Goal: Task Accomplishment & Management: Use online tool/utility

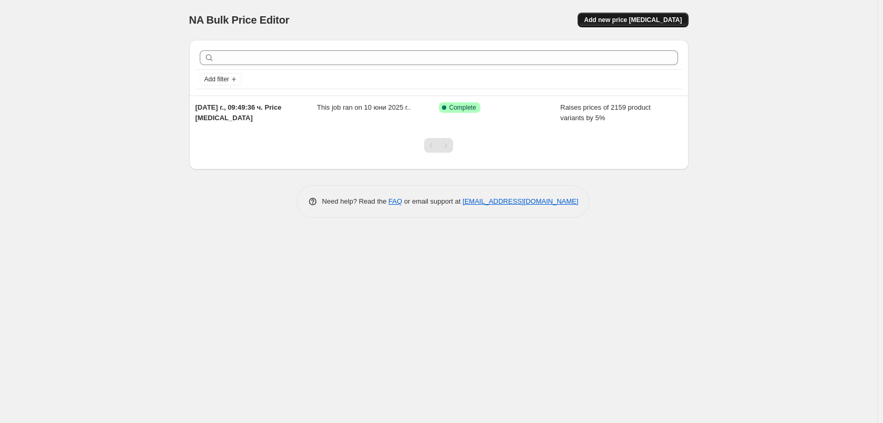
click at [614, 19] on span "Add new price [MEDICAL_DATA]" at bounding box center [633, 20] width 98 height 8
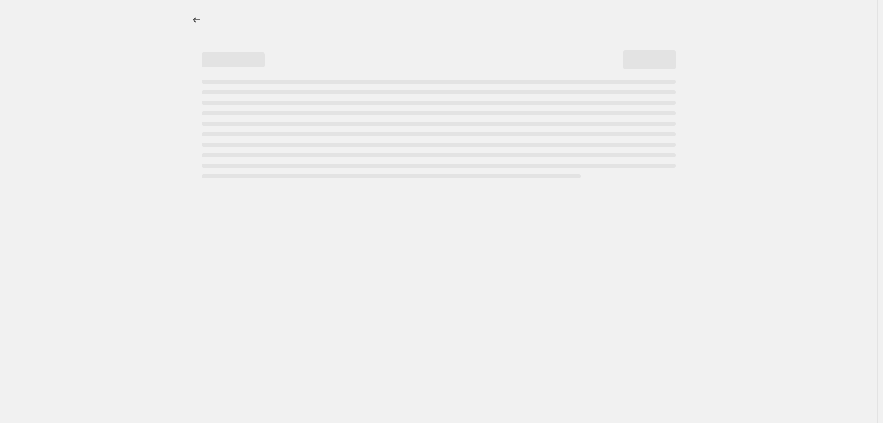
select select "percentage"
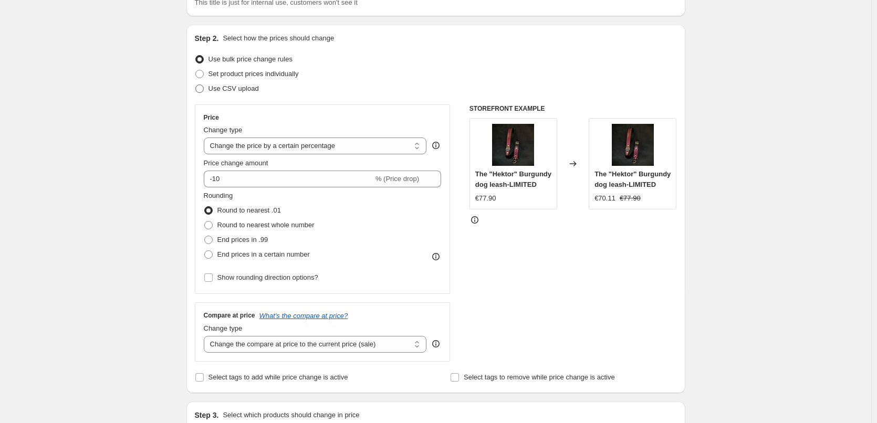
scroll to position [105, 0]
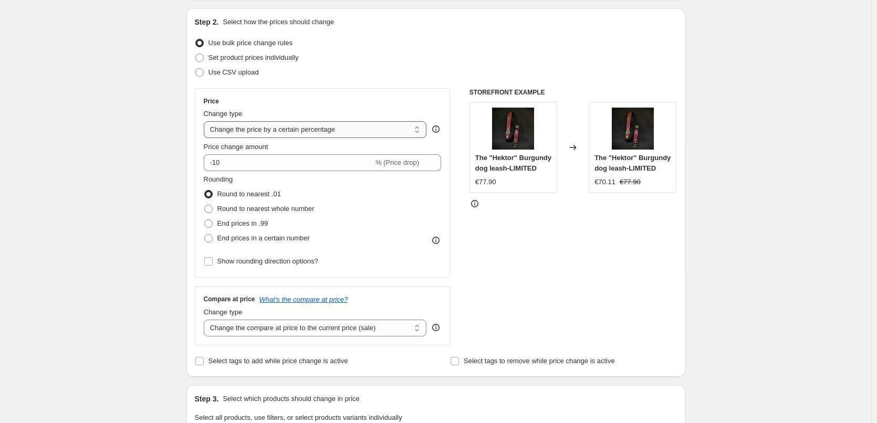
click at [247, 130] on select "Change the price to a certain amount Change the price by a certain amount Chang…" at bounding box center [315, 129] width 223 height 17
click at [216, 165] on input "-10" at bounding box center [289, 162] width 170 height 17
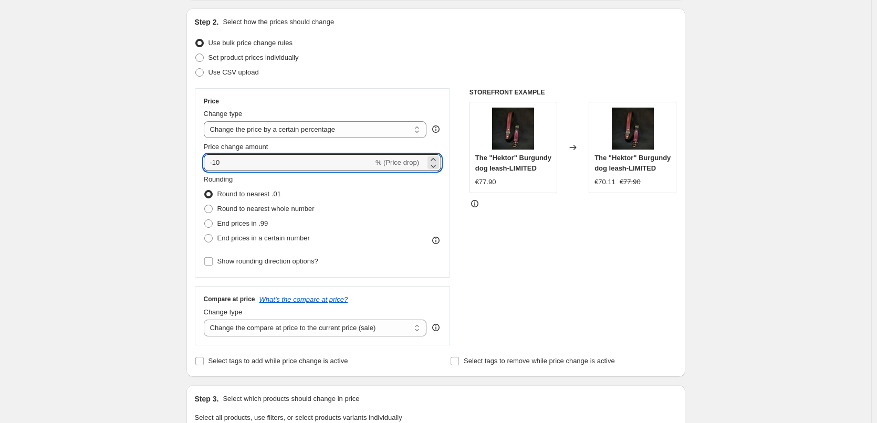
drag, startPoint x: 345, startPoint y: 161, endPoint x: 446, endPoint y: 161, distance: 100.9
click at [346, 161] on input "-10" at bounding box center [289, 162] width 170 height 17
click at [435, 158] on icon at bounding box center [433, 159] width 11 height 11
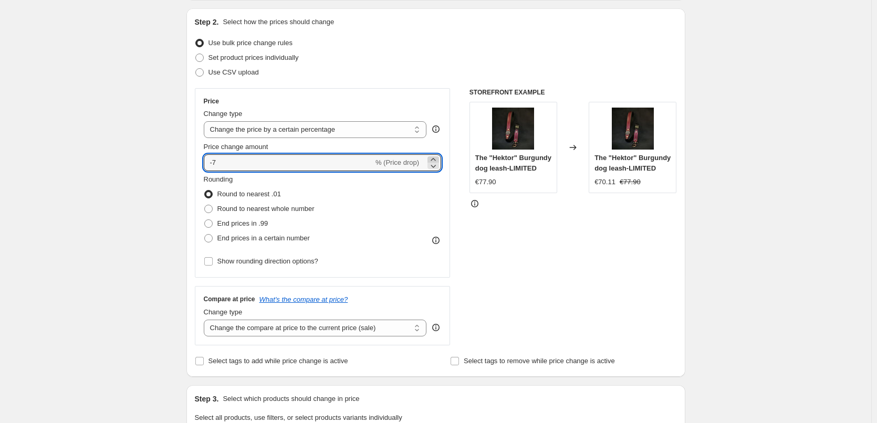
click at [435, 158] on icon at bounding box center [433, 159] width 11 height 11
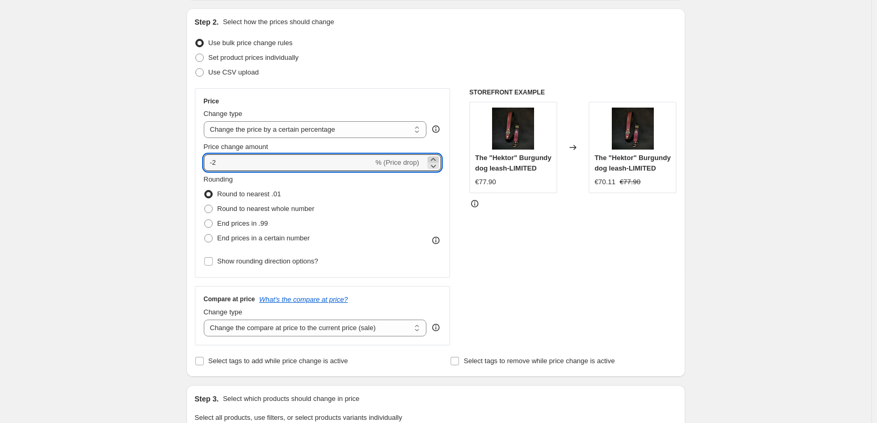
click at [435, 158] on icon at bounding box center [433, 159] width 11 height 11
type input "1"
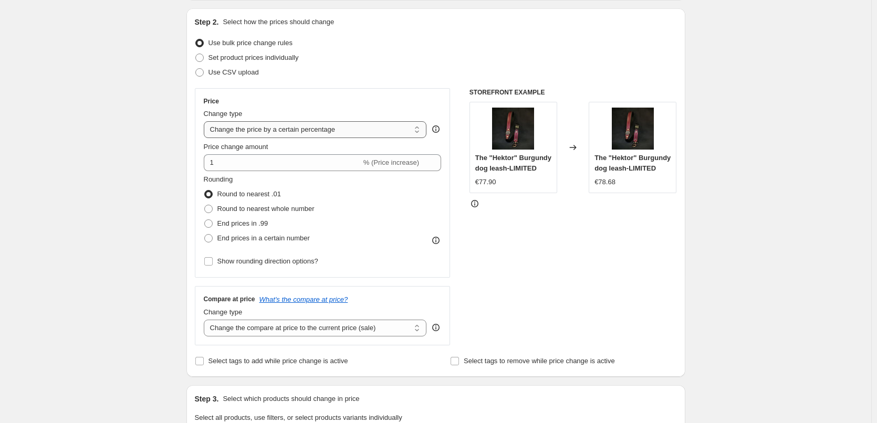
click at [323, 130] on select "Change the price to a certain amount Change the price by a certain amount Chang…" at bounding box center [315, 129] width 223 height 17
select select "to"
click at [206, 121] on select "Change the price to a certain amount Change the price by a certain amount Chang…" at bounding box center [315, 129] width 223 height 17
type input "80.00"
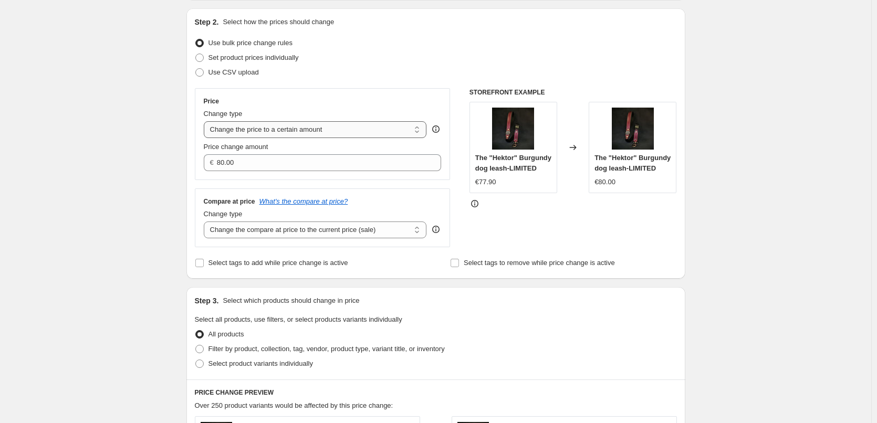
click at [259, 131] on select "Change the price to a certain amount Change the price by a certain amount Chang…" at bounding box center [315, 129] width 223 height 17
click at [206, 121] on select "Change the price to a certain amount Change the price by a certain amount Chang…" at bounding box center [315, 129] width 223 height 17
click at [315, 133] on select "Change the price to a certain amount Change the price by a certain amount Chang…" at bounding box center [315, 129] width 223 height 17
drag, startPoint x: 315, startPoint y: 133, endPoint x: 307, endPoint y: 134, distance: 7.4
click at [314, 133] on select "Change the price to a certain amount Change the price by a certain amount Chang…" at bounding box center [315, 129] width 223 height 17
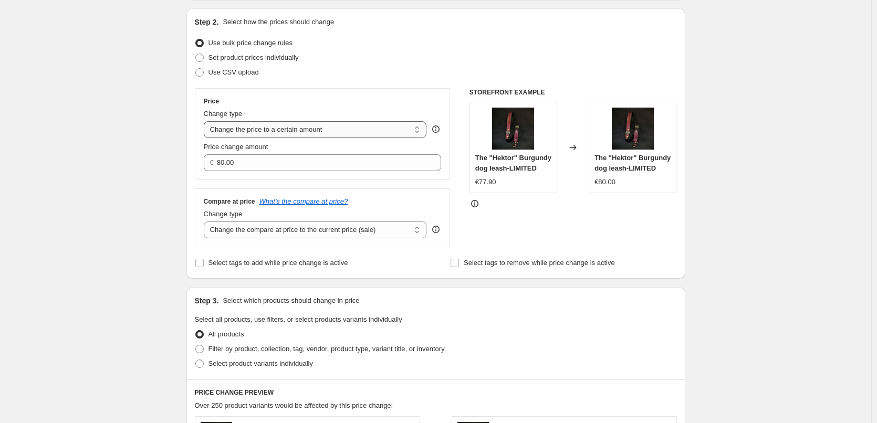
click at [253, 127] on select "Change the price to a certain amount Change the price by a certain amount Chang…" at bounding box center [315, 129] width 223 height 17
select select "by"
click at [206, 121] on select "Change the price to a certain amount Change the price by a certain amount Chang…" at bounding box center [315, 129] width 223 height 17
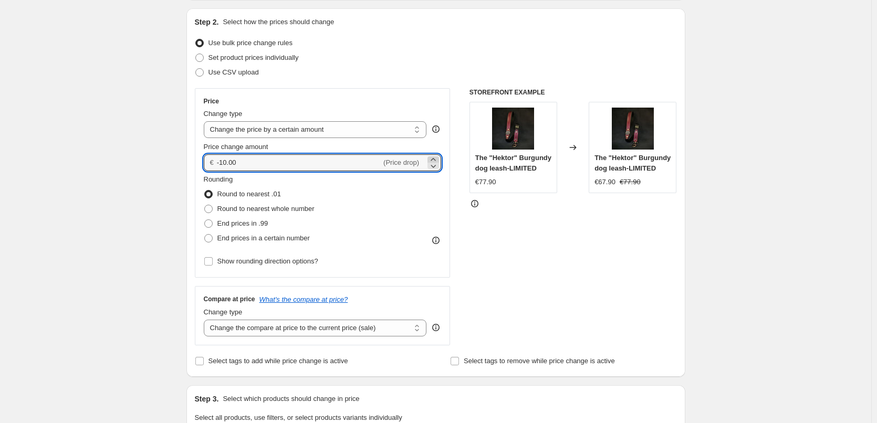
click at [436, 158] on icon at bounding box center [433, 159] width 11 height 11
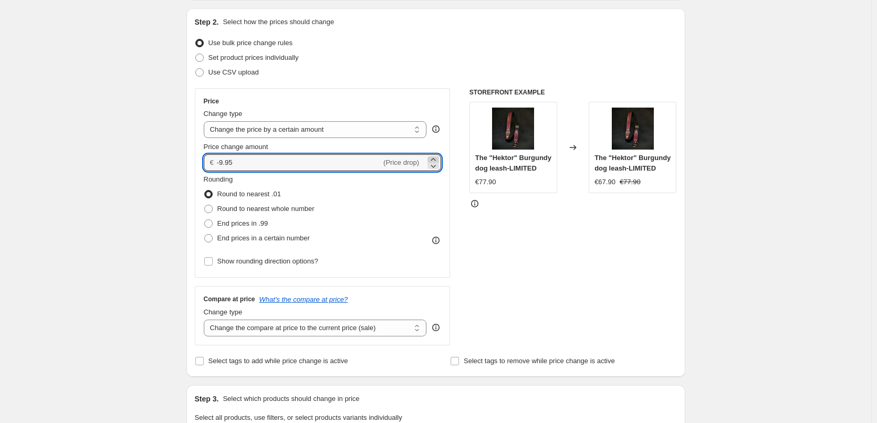
click at [436, 158] on icon at bounding box center [433, 159] width 11 height 11
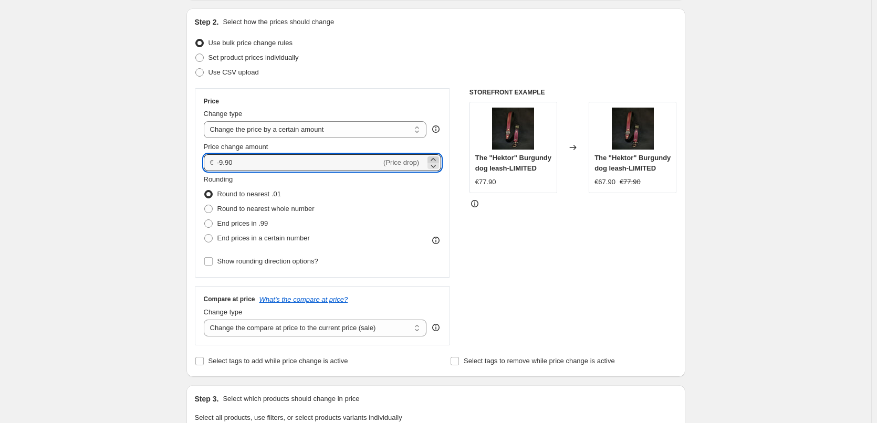
click at [436, 158] on icon at bounding box center [433, 159] width 11 height 11
type input "-9.86"
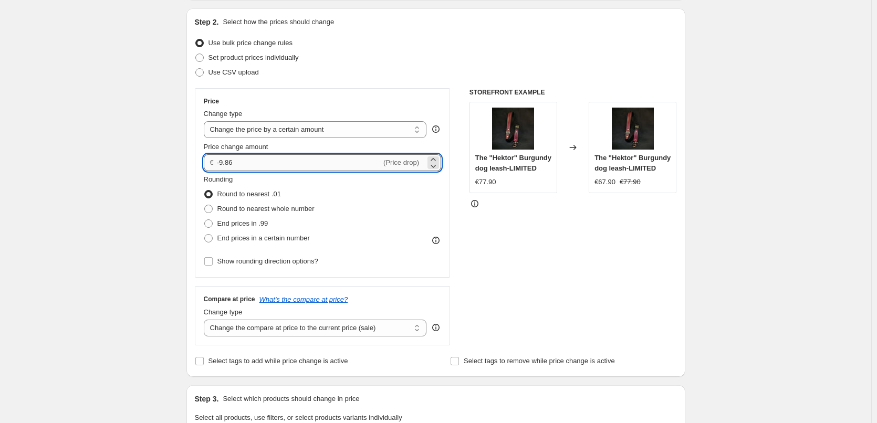
click at [325, 164] on input "-9.86" at bounding box center [299, 162] width 164 height 17
click at [218, 159] on div "€ -9.86 (Price drop)" at bounding box center [323, 162] width 238 height 17
drag, startPoint x: 221, startPoint y: 162, endPoint x: 299, endPoint y: 161, distance: 78.8
click at [309, 163] on input "-9.86" at bounding box center [299, 162] width 164 height 17
type input "1"
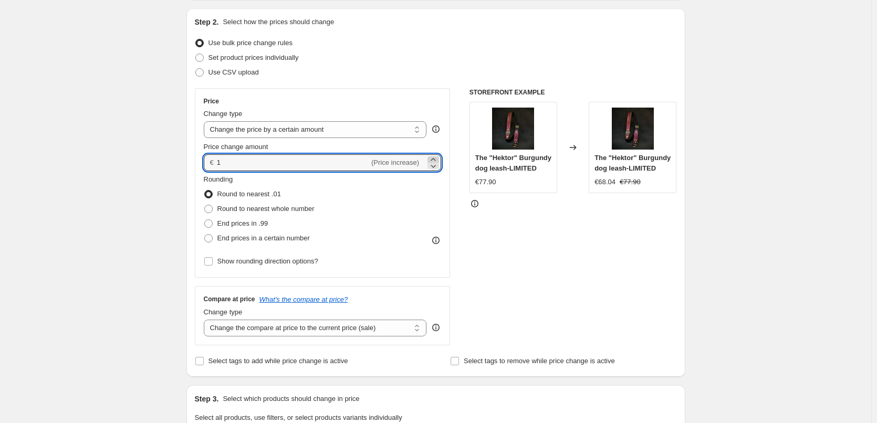
click at [436, 158] on icon at bounding box center [433, 159] width 5 height 3
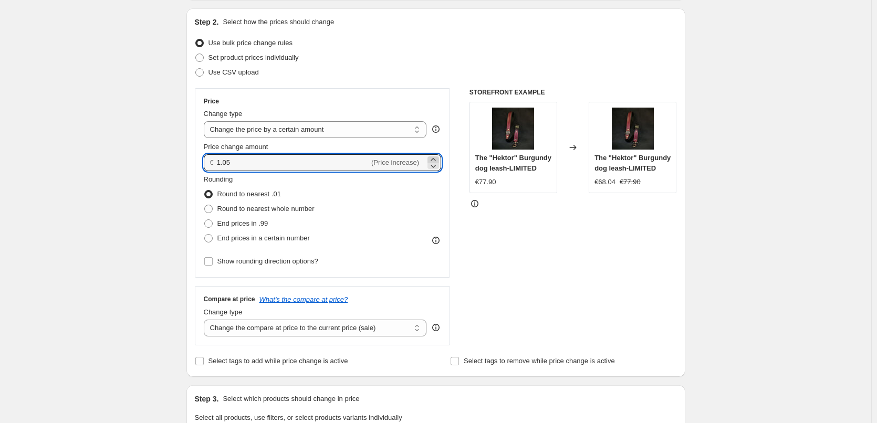
click at [436, 158] on icon at bounding box center [433, 159] width 5 height 3
drag, startPoint x: 188, startPoint y: 169, endPoint x: 180, endPoint y: 169, distance: 7.9
click at [180, 169] on div "Step 1. Optionally give your price change job a title (eg "March 30% off sale o…" at bounding box center [431, 403] width 507 height 955
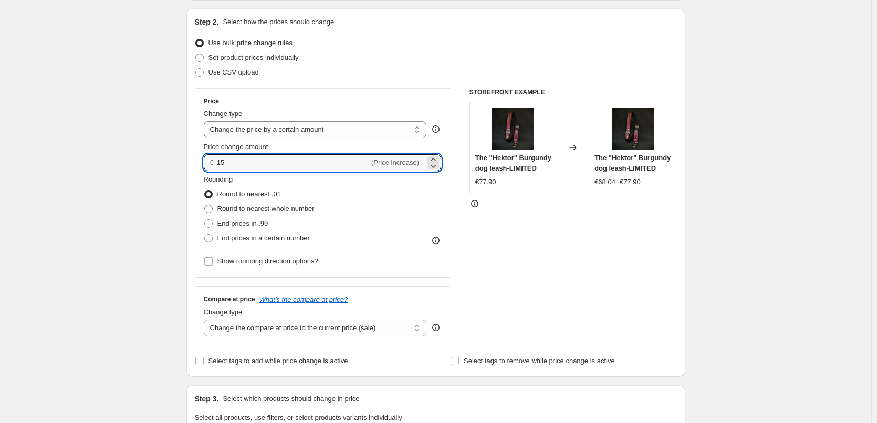
type input "15.00"
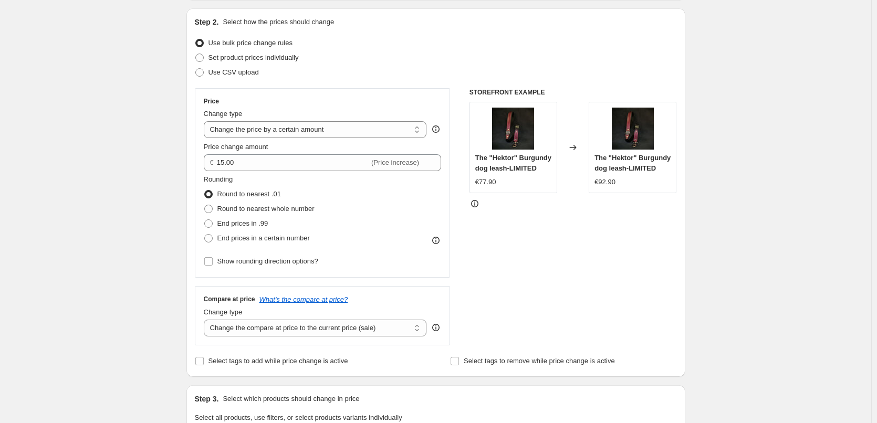
click at [525, 240] on div "STOREFRONT EXAMPLE The "Hektor" Burgundy dog leash-LIMITED €77.90 Changed to Th…" at bounding box center [574, 216] width 208 height 257
click at [292, 165] on input "15.00" at bounding box center [293, 162] width 152 height 17
click at [552, 184] on div "€77.90" at bounding box center [513, 182] width 76 height 11
click at [268, 242] on span "End prices in a certain number" at bounding box center [263, 238] width 92 height 8
click at [205, 235] on input "End prices in a certain number" at bounding box center [204, 234] width 1 height 1
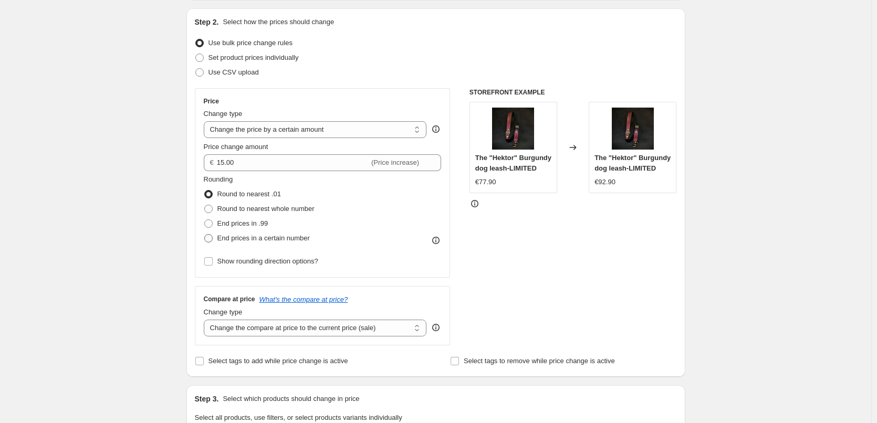
radio input "true"
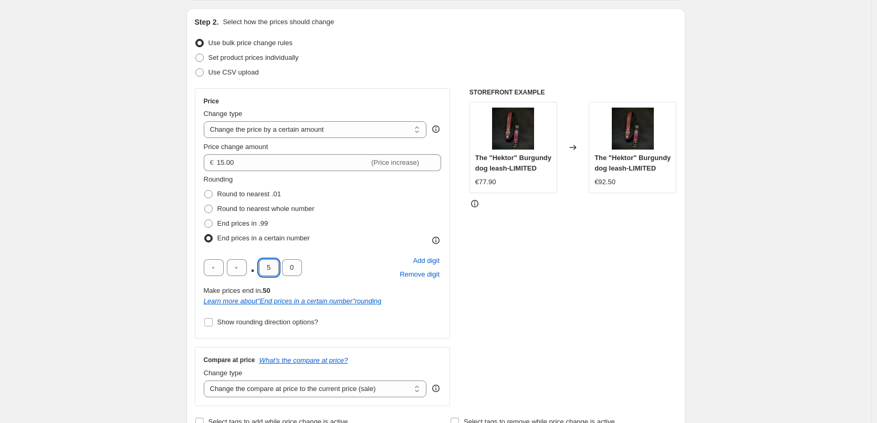
click at [274, 269] on input "5" at bounding box center [269, 268] width 20 height 17
type input "9"
click at [587, 307] on div "STOREFRONT EXAMPLE The "Hektor" Burgundy dog leash-LIMITED €77.90 Changed to Th…" at bounding box center [574, 247] width 208 height 318
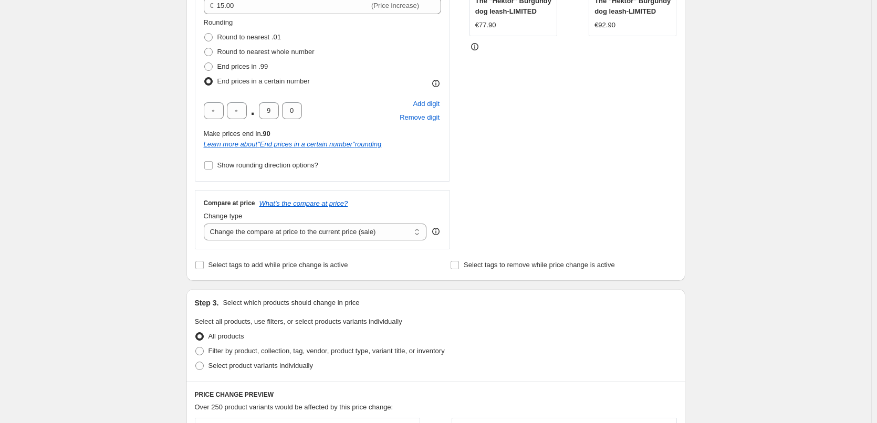
scroll to position [263, 0]
click at [327, 232] on select "Change the compare at price to the current price (sale) Change the compare at p…" at bounding box center [315, 231] width 223 height 17
click at [302, 233] on select "Change the compare at price to the current price (sale) Change the compare at p…" at bounding box center [315, 231] width 223 height 17
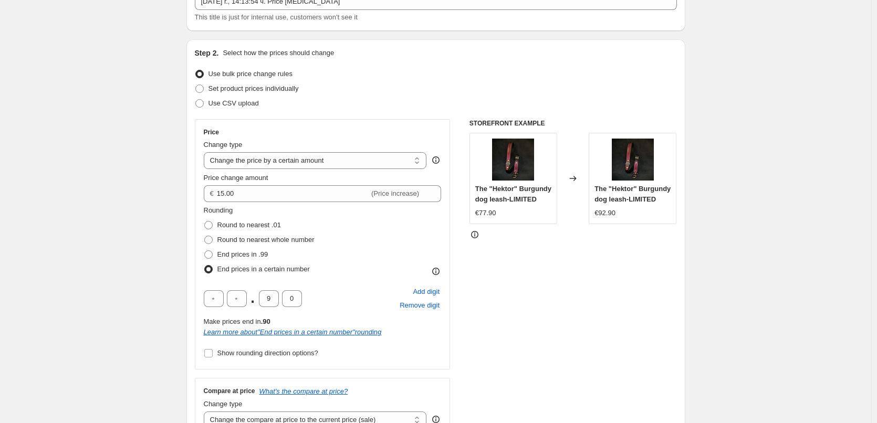
scroll to position [210, 0]
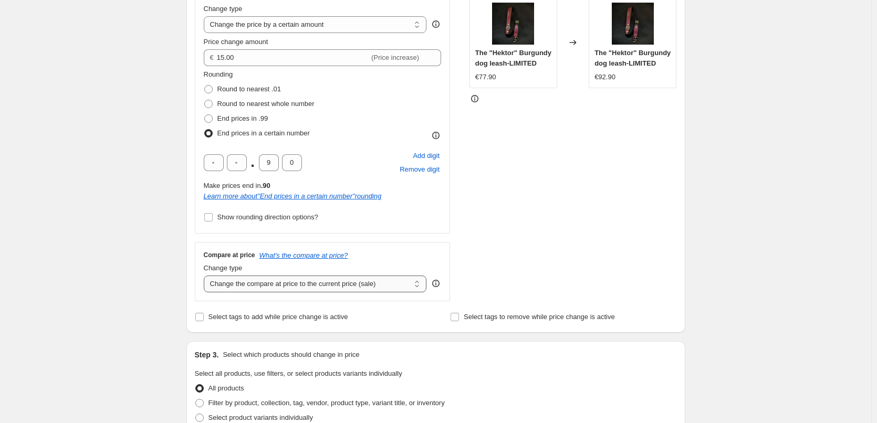
click at [210, 288] on select "Change the compare at price to the current price (sale) Change the compare at p…" at bounding box center [315, 284] width 223 height 17
select select "remove"
click at [206, 276] on select "Change the compare at price to the current price (sale) Change the compare at p…" at bounding box center [315, 284] width 223 height 17
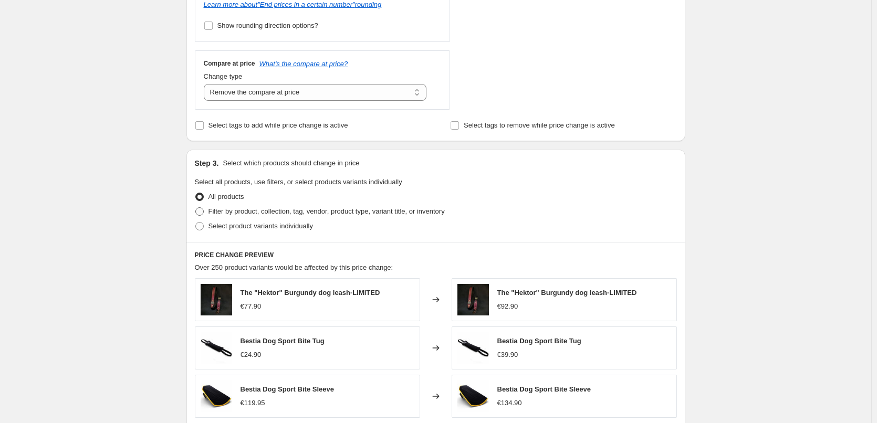
scroll to position [420, 0]
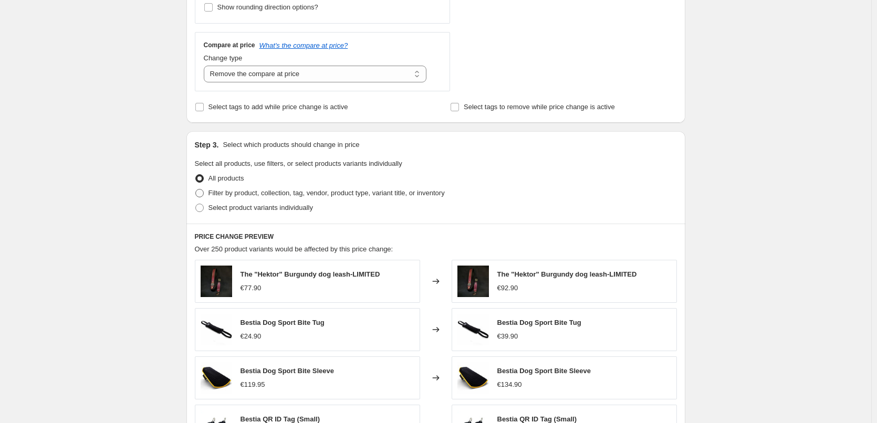
click at [199, 196] on span at bounding box center [199, 193] width 8 height 8
click at [196, 190] on input "Filter by product, collection, tag, vendor, product type, variant title, or inv…" at bounding box center [195, 189] width 1 height 1
radio input "true"
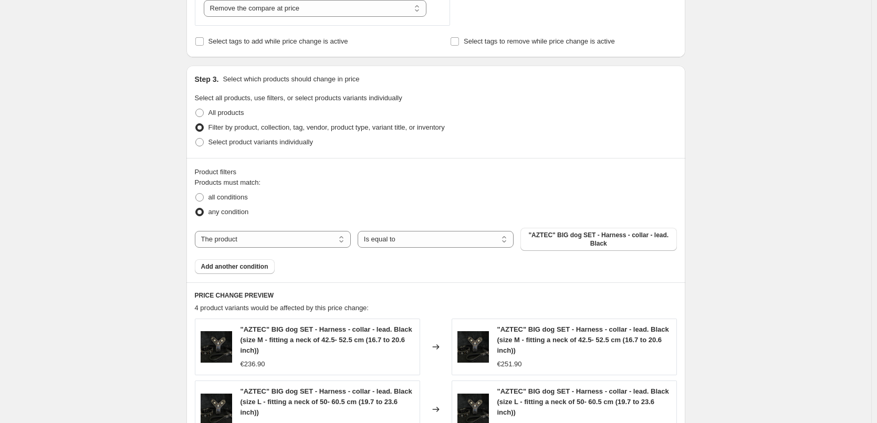
scroll to position [525, 0]
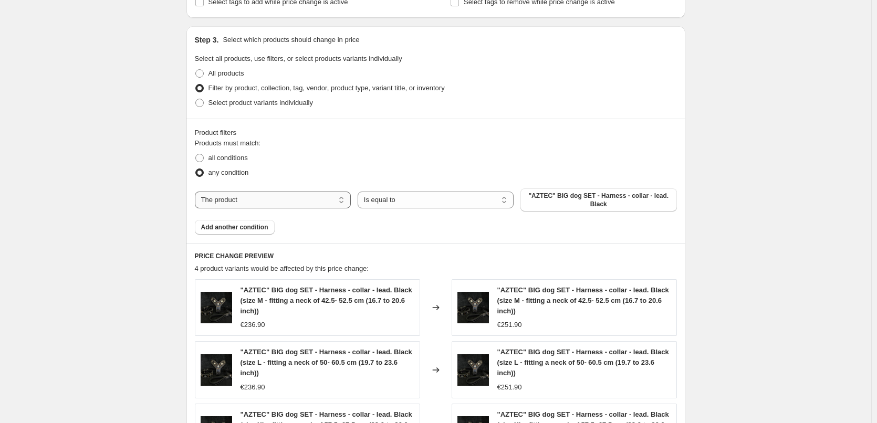
click at [252, 200] on select "The product The product's collection The product's tag The product's vendor The…" at bounding box center [273, 200] width 156 height 17
click at [296, 211] on div "The product The product's collection The product's tag The product's vendor The…" at bounding box center [436, 200] width 482 height 23
click at [308, 205] on select "The product The product's collection The product's tag The product's vendor The…" at bounding box center [273, 200] width 156 height 17
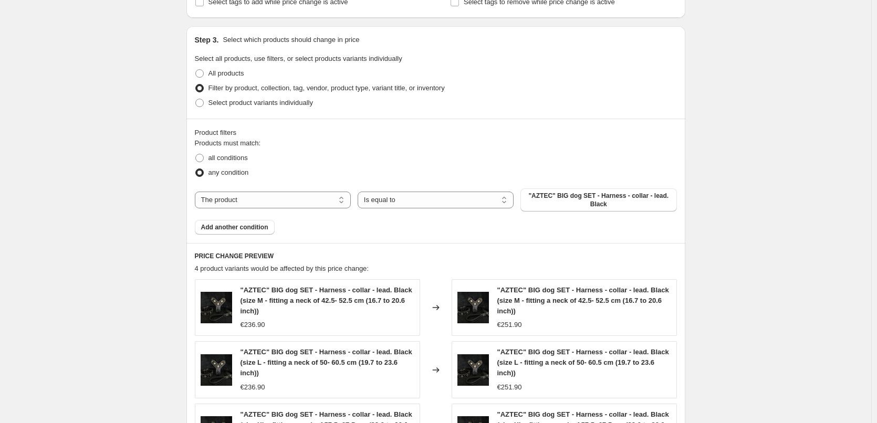
click at [220, 210] on div "The product The product's collection The product's tag The product's vendor The…" at bounding box center [436, 200] width 482 height 23
click at [214, 201] on select "The product The product's collection The product's tag The product's vendor The…" at bounding box center [273, 200] width 156 height 17
click at [219, 75] on span "All products" at bounding box center [227, 73] width 36 height 8
click at [196, 70] on input "All products" at bounding box center [195, 69] width 1 height 1
radio input "true"
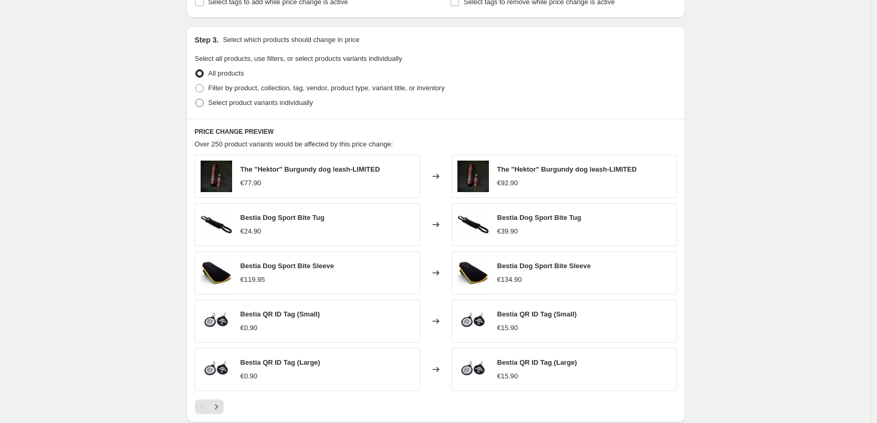
click at [220, 103] on span "Select product variants individually" at bounding box center [261, 103] width 105 height 8
click at [196, 99] on input "Select product variants individually" at bounding box center [195, 99] width 1 height 1
radio input "true"
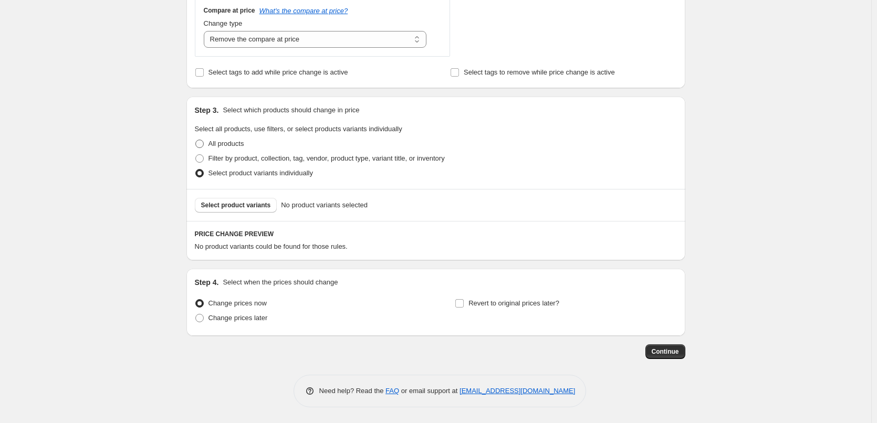
scroll to position [455, 0]
click at [231, 209] on span "Select product variants" at bounding box center [236, 205] width 70 height 8
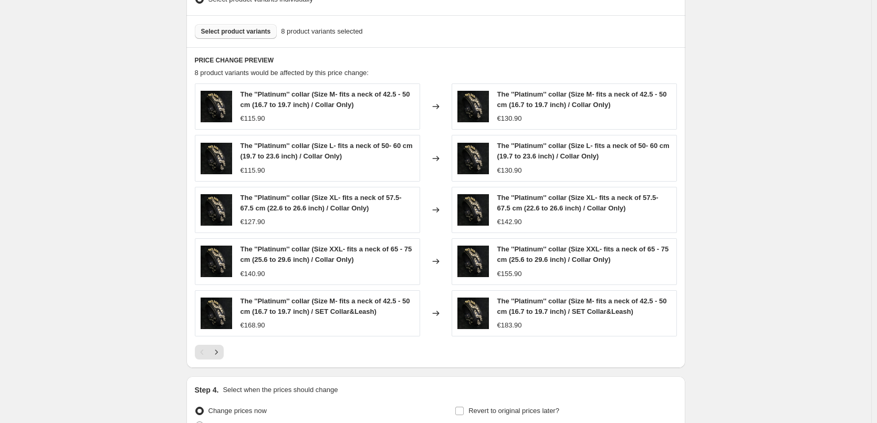
scroll to position [561, 0]
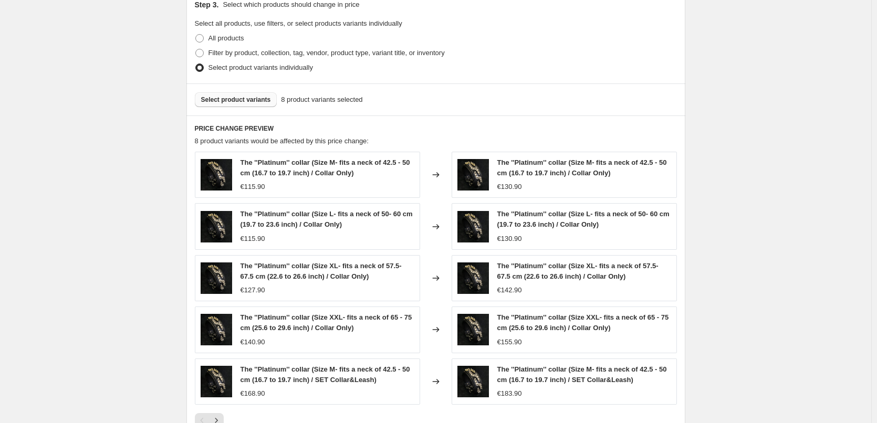
click at [233, 102] on span "Select product variants" at bounding box center [236, 100] width 70 height 8
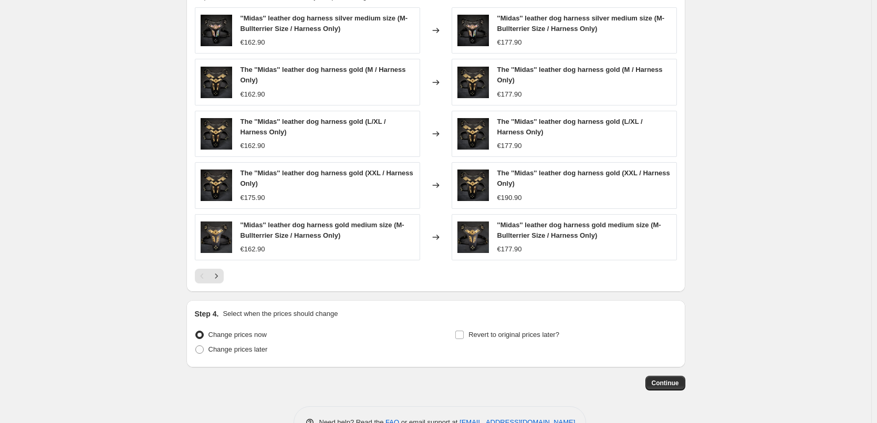
scroll to position [718, 0]
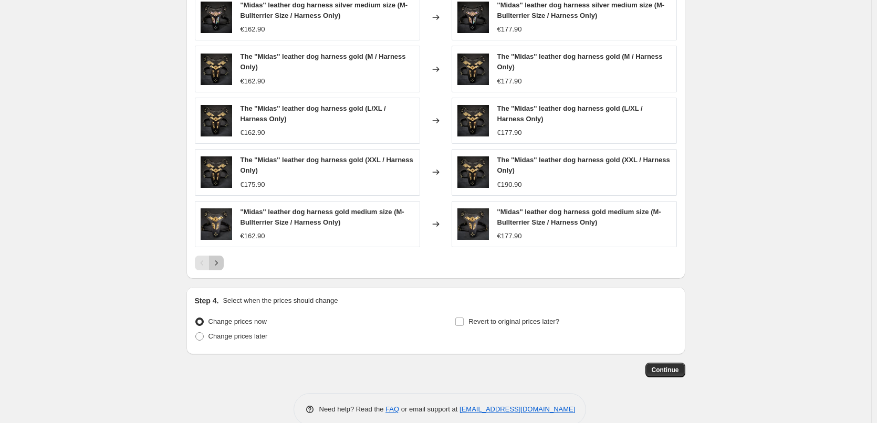
click at [222, 260] on icon "Next" at bounding box center [216, 263] width 11 height 11
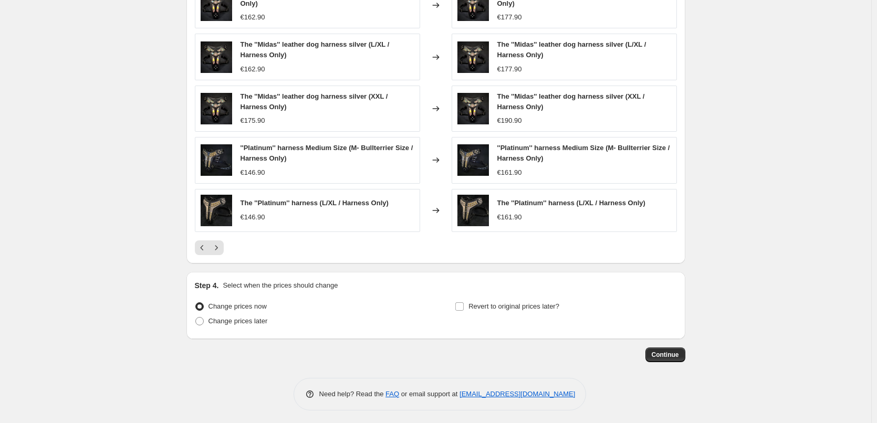
scroll to position [734, 0]
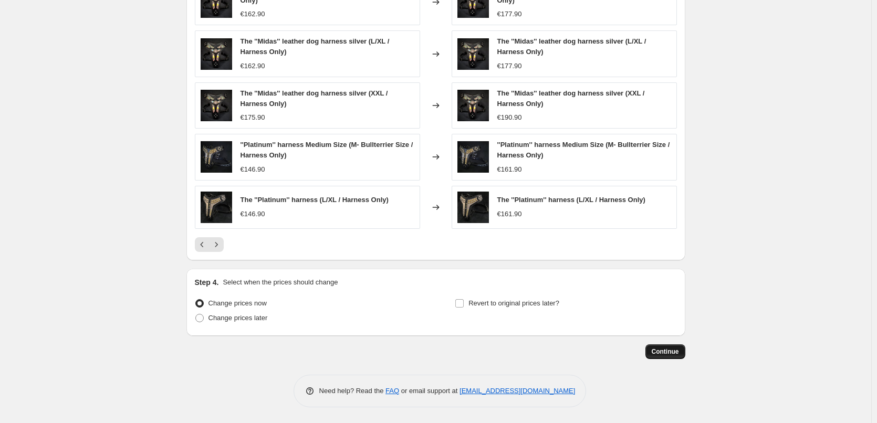
click at [675, 356] on button "Continue" at bounding box center [666, 352] width 40 height 15
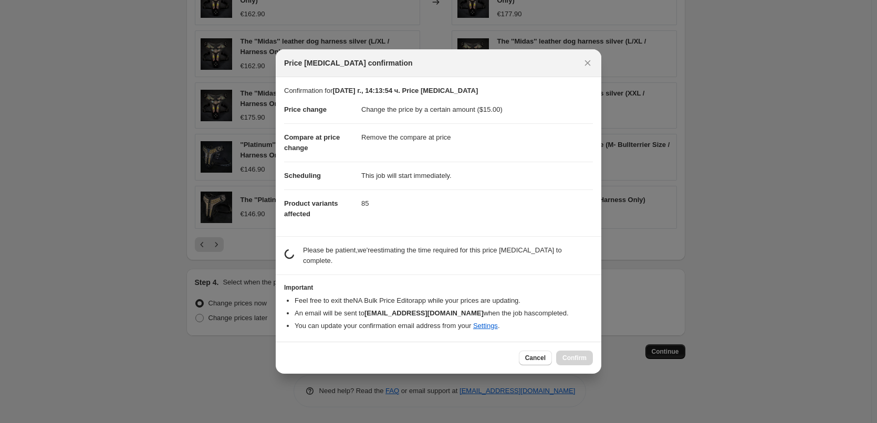
scroll to position [0, 0]
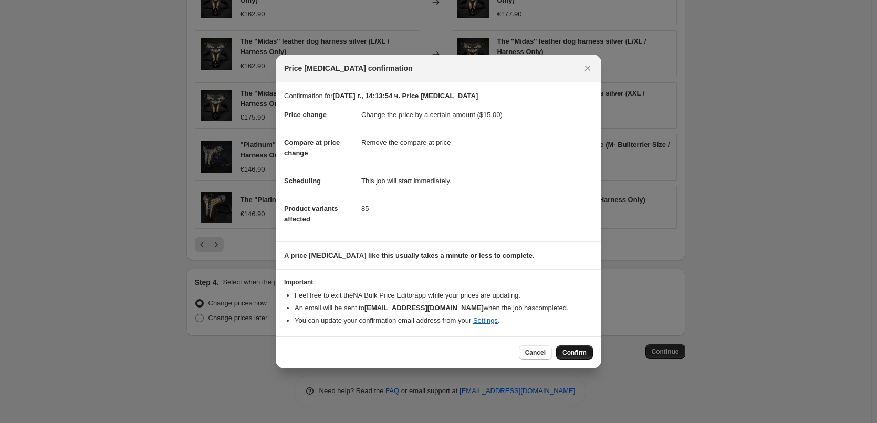
click at [578, 356] on span "Confirm" at bounding box center [575, 353] width 24 height 8
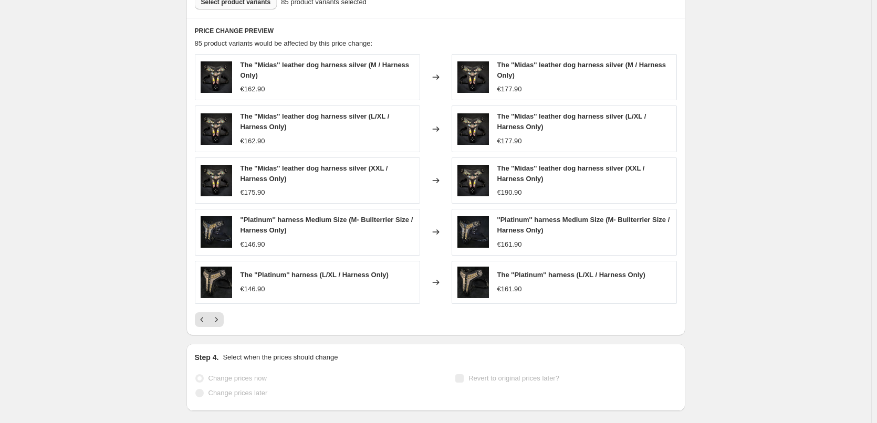
scroll to position [761, 0]
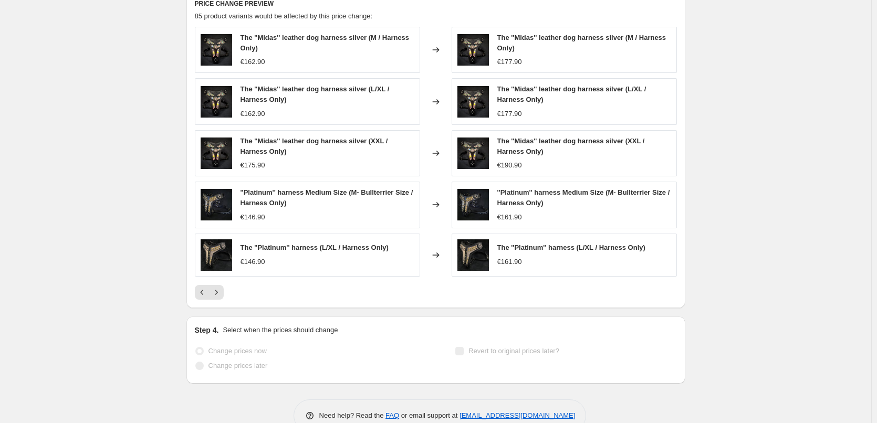
select select "by"
select select "remove"
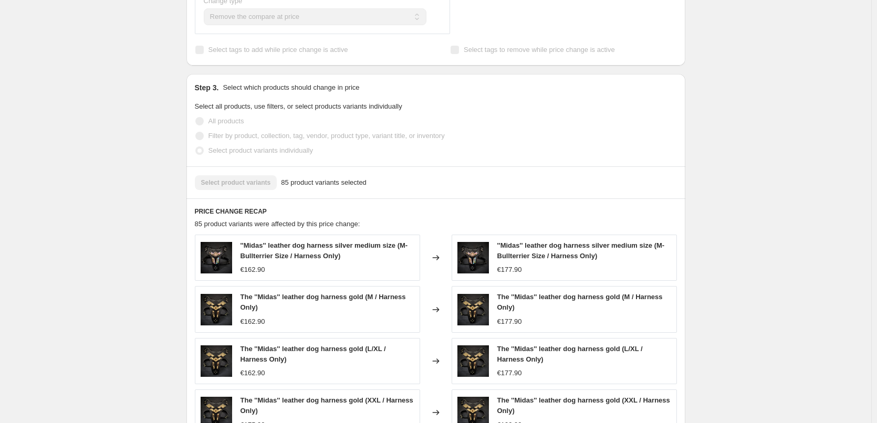
scroll to position [420, 0]
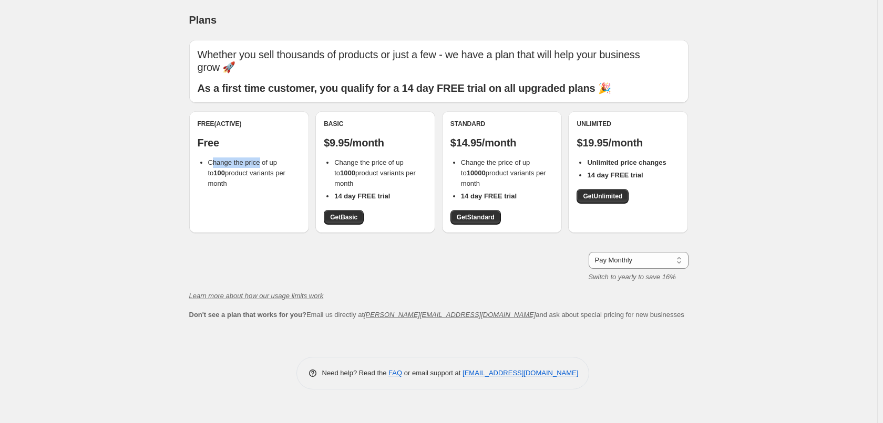
drag, startPoint x: 219, startPoint y: 163, endPoint x: 269, endPoint y: 169, distance: 50.7
click at [263, 164] on span "Change the price of up to 100 product variants per month" at bounding box center [246, 173] width 77 height 29
click at [275, 177] on span "Change the price of up to 100 product variants per month" at bounding box center [246, 173] width 77 height 29
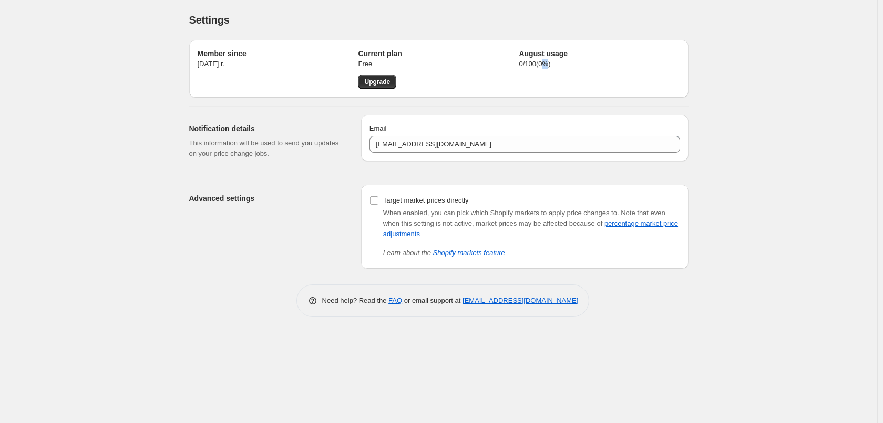
click at [547, 67] on p "0 / 100 ( 0 %)" at bounding box center [599, 64] width 161 height 11
click at [510, 66] on p "Free" at bounding box center [438, 64] width 161 height 11
drag, startPoint x: 535, startPoint y: 68, endPoint x: 552, endPoint y: 69, distance: 16.8
click at [551, 68] on div "Member since 27.08.2024 г. Current plan Free Upgrade August usage 0 / 100 ( 0 %)" at bounding box center [439, 68] width 482 height 41
click at [99, 158] on div "Settings. This page is ready Settings Member since 27.08.2024 г. Current plan F…" at bounding box center [438, 211] width 877 height 423
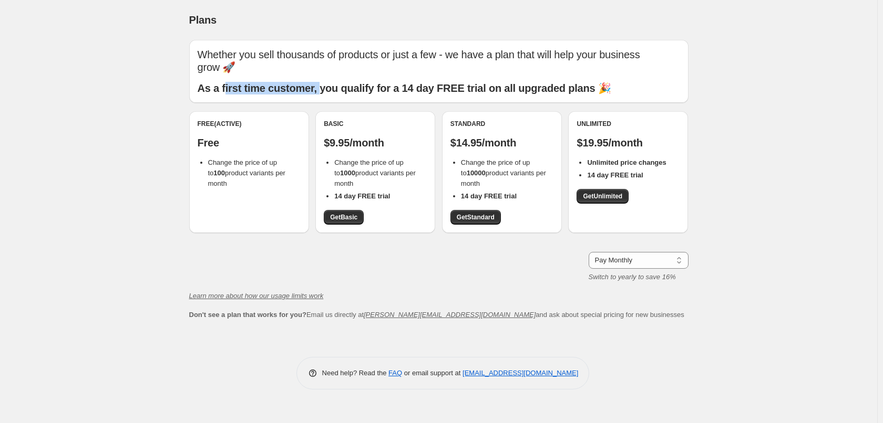
drag, startPoint x: 253, startPoint y: 89, endPoint x: 327, endPoint y: 89, distance: 74.6
click at [327, 89] on b "As a first time customer, you qualify for a 14 day FREE trial on all upgraded p…" at bounding box center [404, 88] width 413 height 12
click at [270, 93] on b "As a first time customer, you qualify for a 14 day FREE trial on all upgraded p…" at bounding box center [404, 88] width 413 height 12
drag, startPoint x: 355, startPoint y: 91, endPoint x: 408, endPoint y: 92, distance: 53.1
click at [389, 92] on b "As a first time customer, you qualify for a 14 day FREE trial on all upgraded p…" at bounding box center [404, 88] width 413 height 12
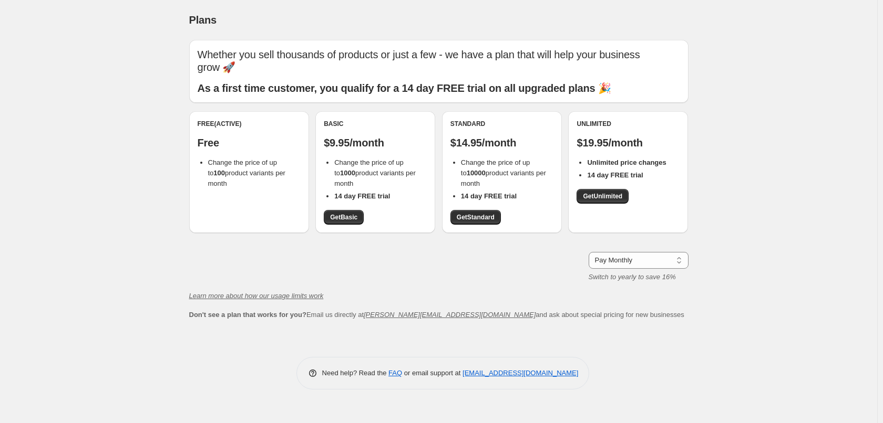
click at [408, 92] on b "As a first time customer, you qualify for a 14 day FREE trial on all upgraded p…" at bounding box center [404, 88] width 413 height 12
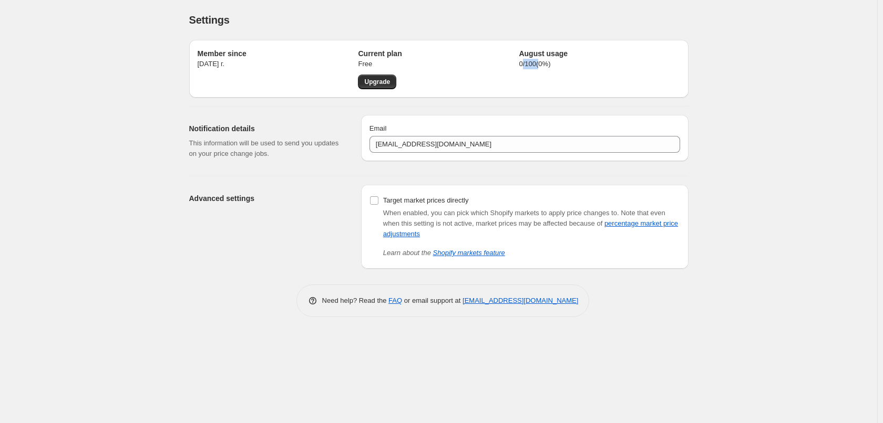
drag, startPoint x: 524, startPoint y: 65, endPoint x: 542, endPoint y: 65, distance: 17.9
click at [541, 65] on p "0 / 100 ( 0 %)" at bounding box center [599, 64] width 161 height 11
click at [542, 65] on p "0 / 100 ( 0 %)" at bounding box center [599, 64] width 161 height 11
click at [548, 67] on p "0 / 100 ( 0 %)" at bounding box center [599, 64] width 161 height 11
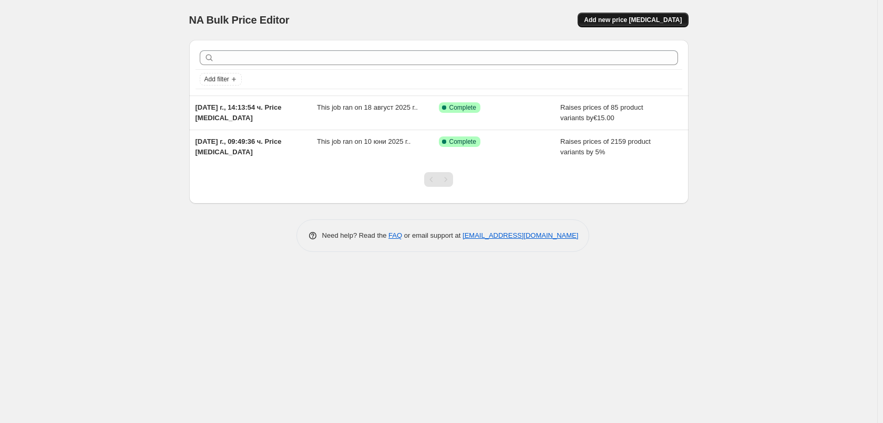
click at [608, 23] on span "Add new price change job" at bounding box center [633, 20] width 98 height 8
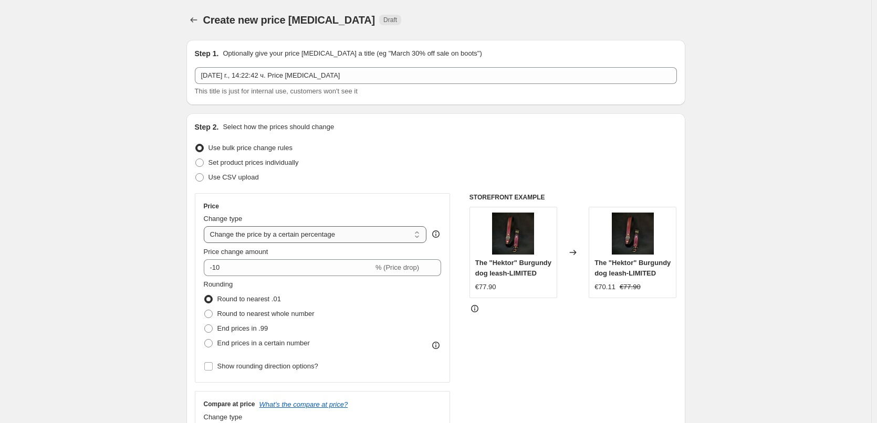
click at [231, 235] on select "Change the price to a certain amount Change the price by a certain amount Chang…" at bounding box center [315, 234] width 223 height 17
select select "by"
click at [206, 226] on select "Change the price to a certain amount Change the price by a certain amount Chang…" at bounding box center [315, 234] width 223 height 17
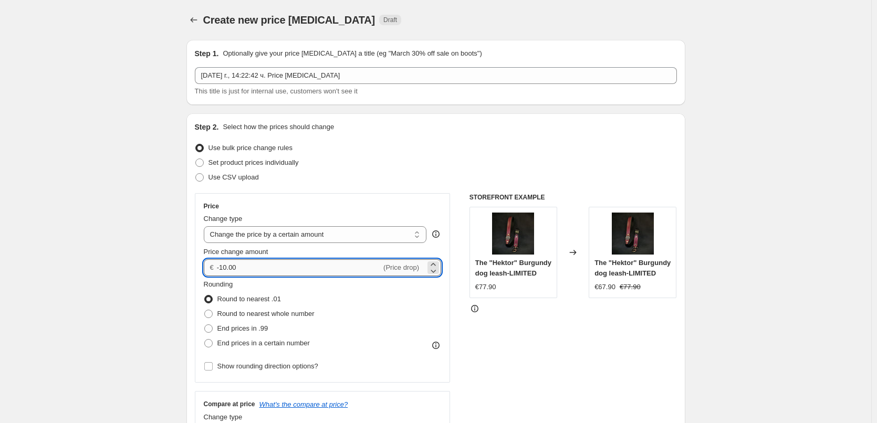
drag, startPoint x: 232, startPoint y: 272, endPoint x: 289, endPoint y: 266, distance: 58.1
click at [254, 269] on input "-10.00" at bounding box center [299, 268] width 164 height 17
type input "-1"
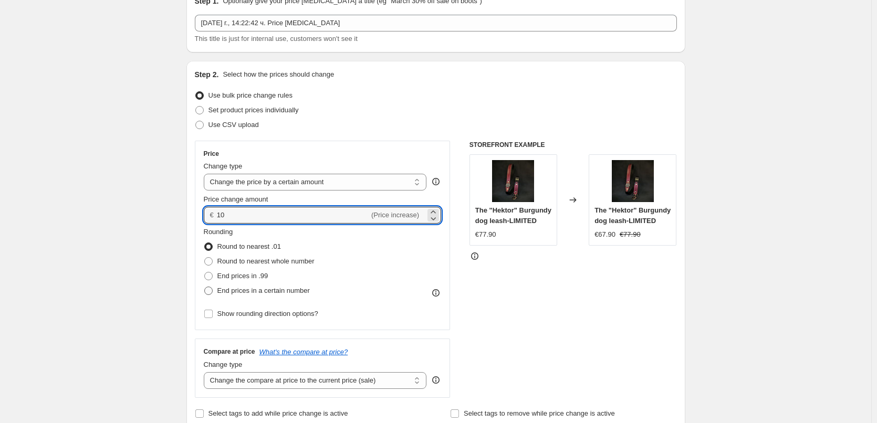
type input "10.00"
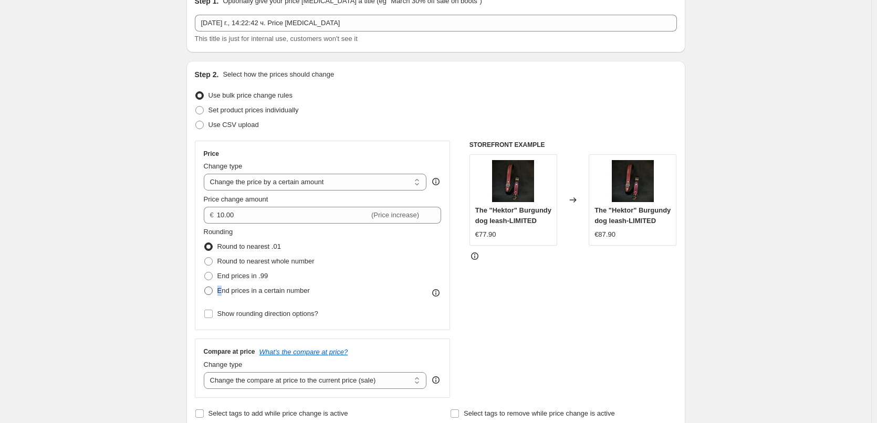
drag, startPoint x: 223, startPoint y: 293, endPoint x: 213, endPoint y: 292, distance: 10.0
click at [220, 292] on span "End prices in a certain number" at bounding box center [263, 291] width 92 height 8
click at [212, 292] on span at bounding box center [208, 291] width 8 height 8
click at [205, 287] on input "End prices in a certain number" at bounding box center [204, 287] width 1 height 1
radio input "true"
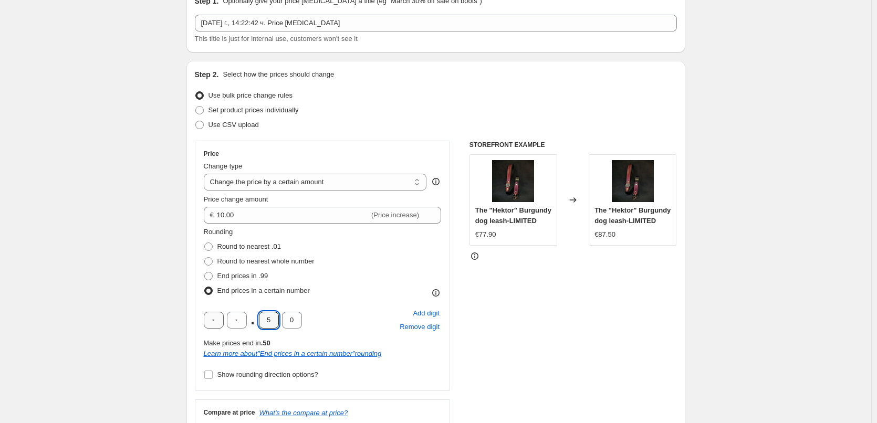
drag, startPoint x: 273, startPoint y: 324, endPoint x: 214, endPoint y: 328, distance: 59.0
click at [215, 328] on div ". 5 0" at bounding box center [253, 320] width 98 height 17
type input "9"
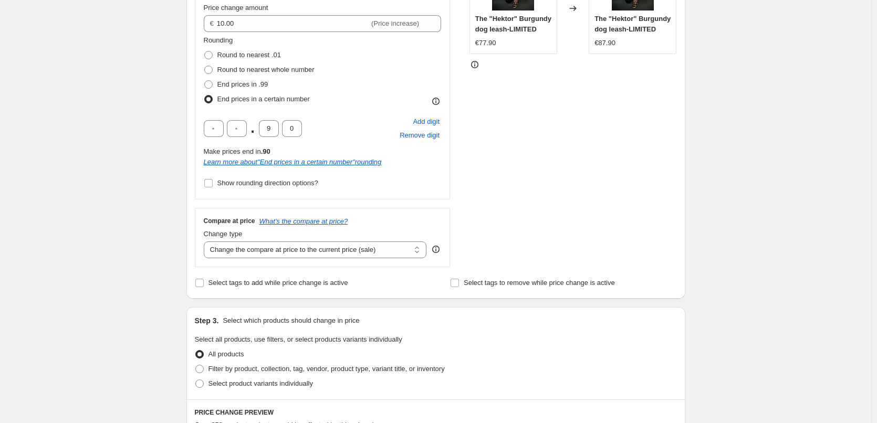
scroll to position [263, 0]
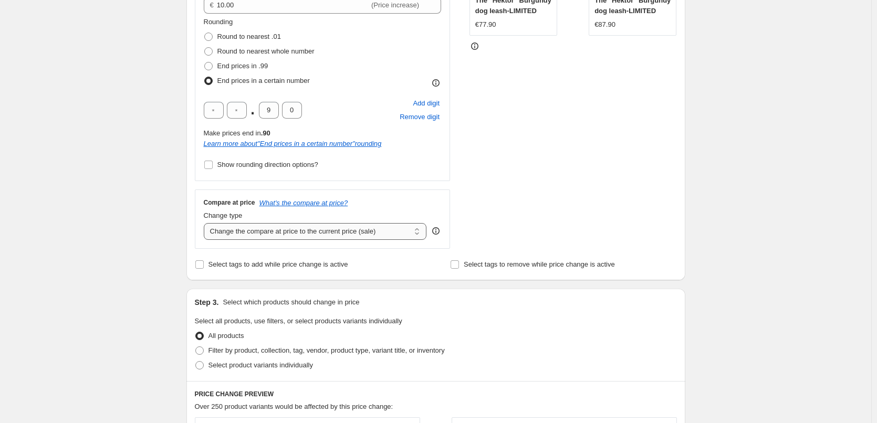
click at [231, 234] on select "Change the compare at price to the current price (sale) Change the compare at p…" at bounding box center [315, 231] width 223 height 17
select select "remove"
click at [206, 223] on select "Change the compare at price to the current price (sale) Change the compare at p…" at bounding box center [315, 231] width 223 height 17
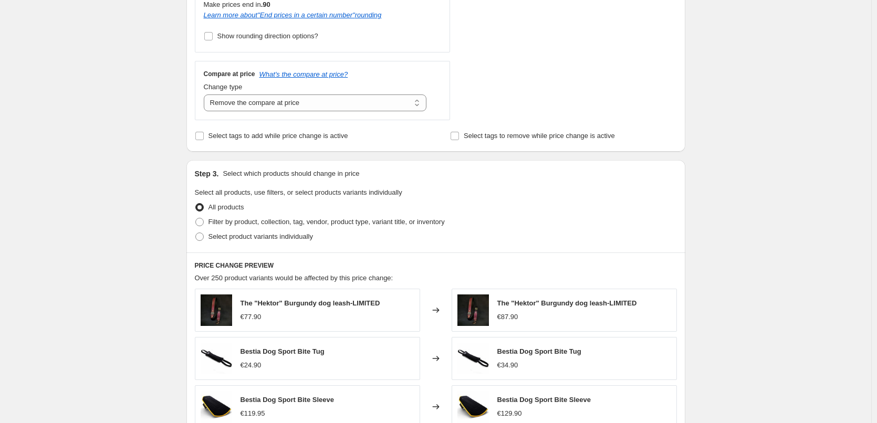
scroll to position [420, 0]
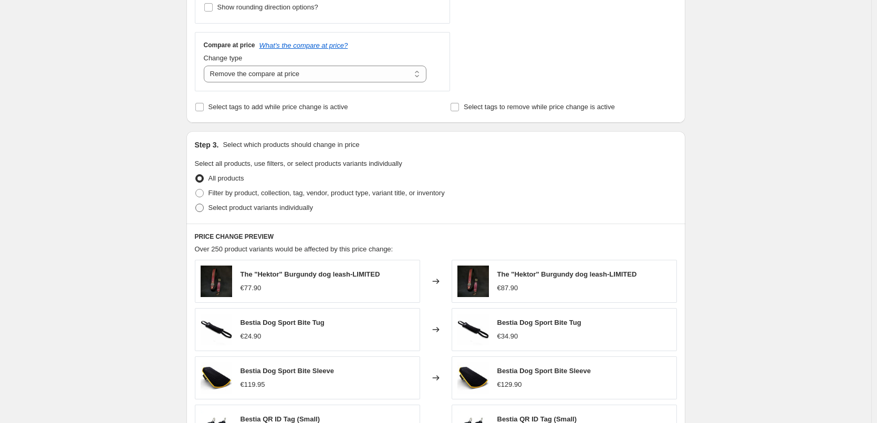
click at [204, 211] on span at bounding box center [199, 208] width 8 height 8
click at [196, 204] on input "Select product variants individually" at bounding box center [195, 204] width 1 height 1
radio input "true"
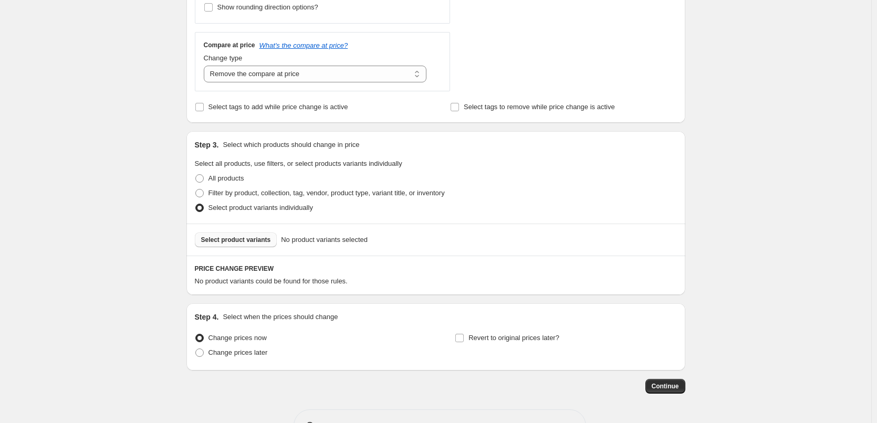
click at [227, 240] on span "Select product variants" at bounding box center [236, 240] width 70 height 8
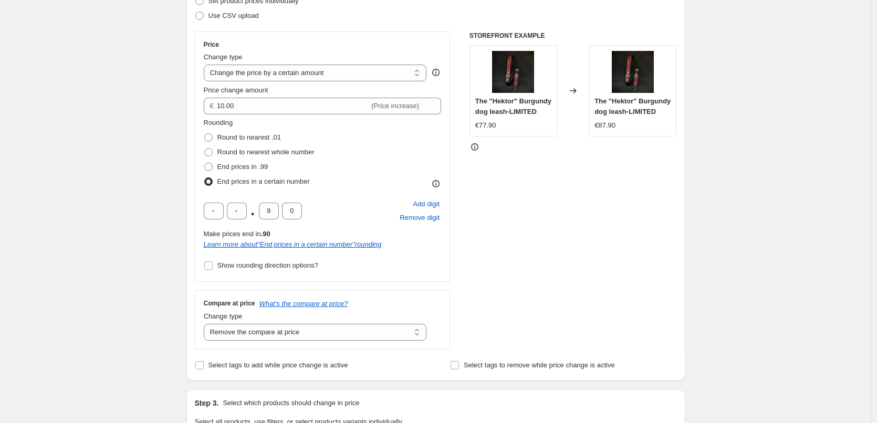
scroll to position [158, 0]
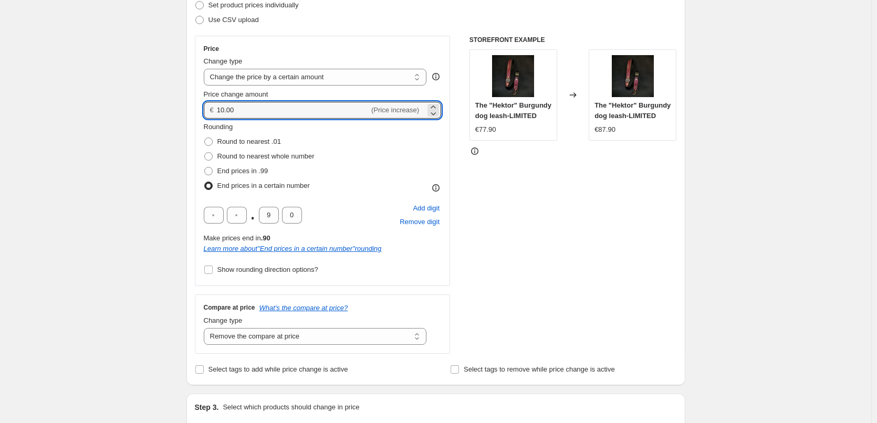
click at [217, 113] on div "€ 10.00 (Price increase)" at bounding box center [323, 110] width 238 height 17
type input "20.00"
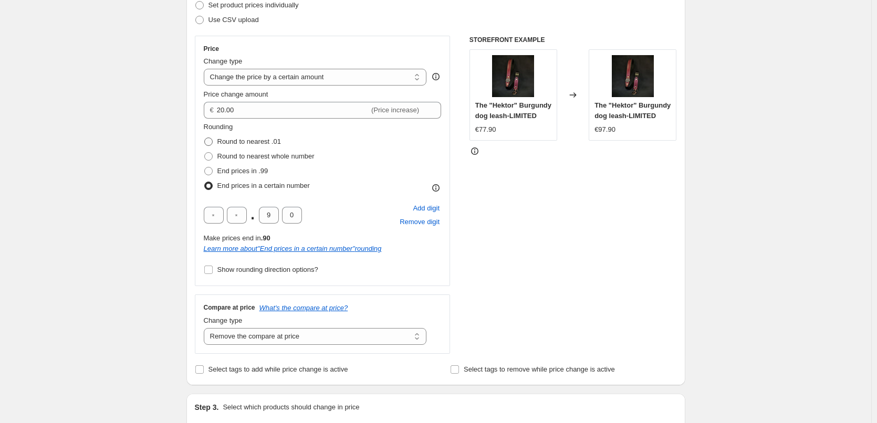
click at [208, 139] on span at bounding box center [208, 142] width 8 height 8
click at [205, 138] on input "Round to nearest .01" at bounding box center [204, 138] width 1 height 1
radio input "true"
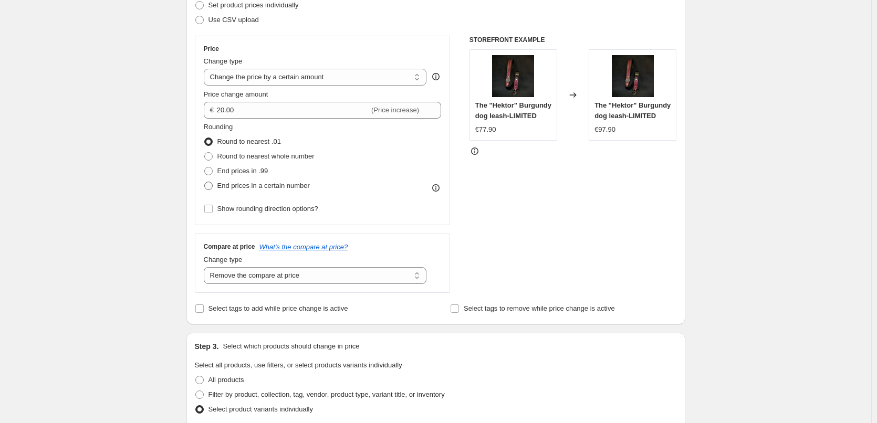
click at [237, 189] on span "End prices in a certain number" at bounding box center [263, 186] width 92 height 8
click at [205, 182] on input "End prices in a certain number" at bounding box center [204, 182] width 1 height 1
radio input "true"
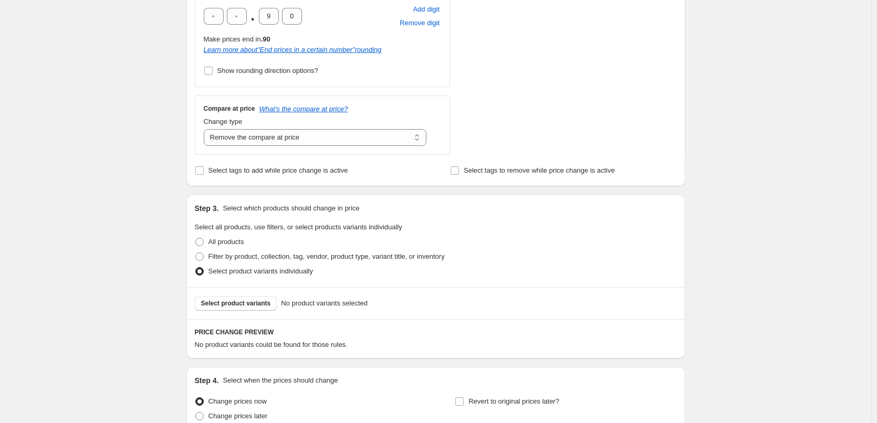
scroll to position [368, 0]
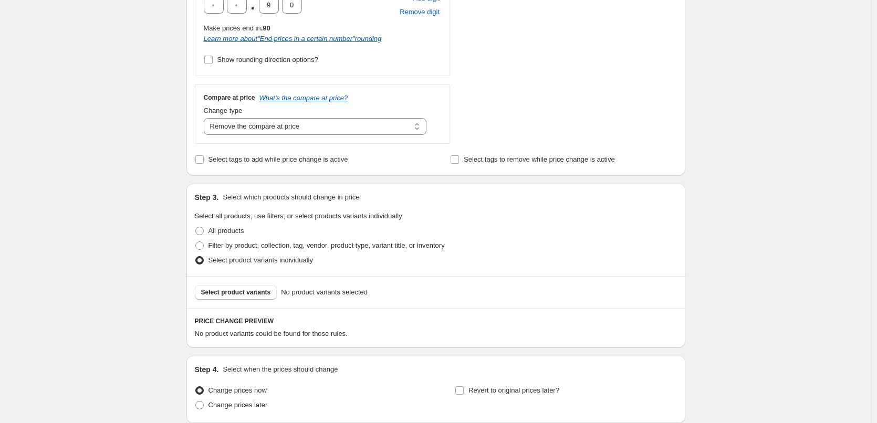
click at [214, 293] on span "Select product variants" at bounding box center [236, 292] width 70 height 8
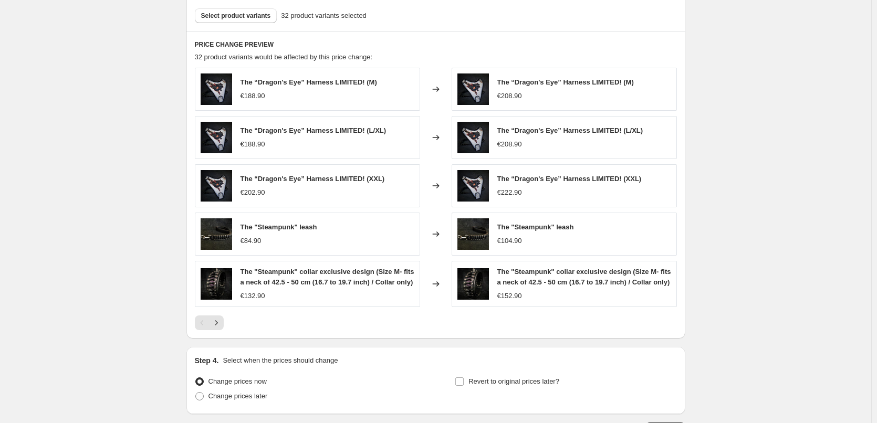
scroll to position [734, 0]
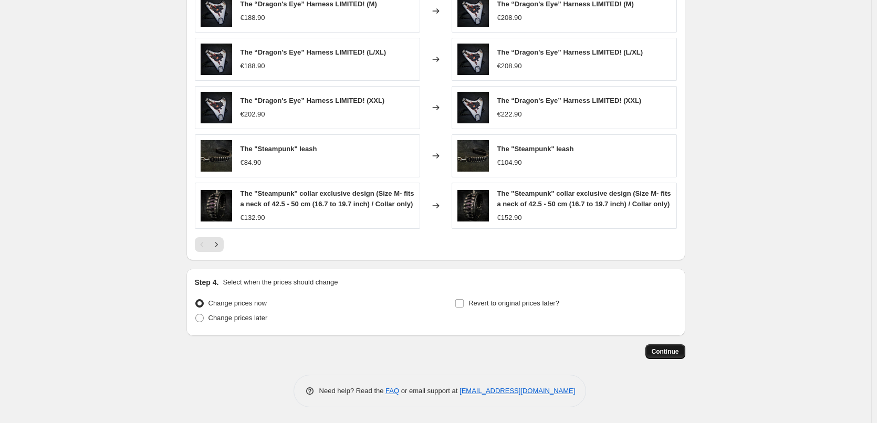
click at [672, 355] on span "Continue" at bounding box center [665, 352] width 27 height 8
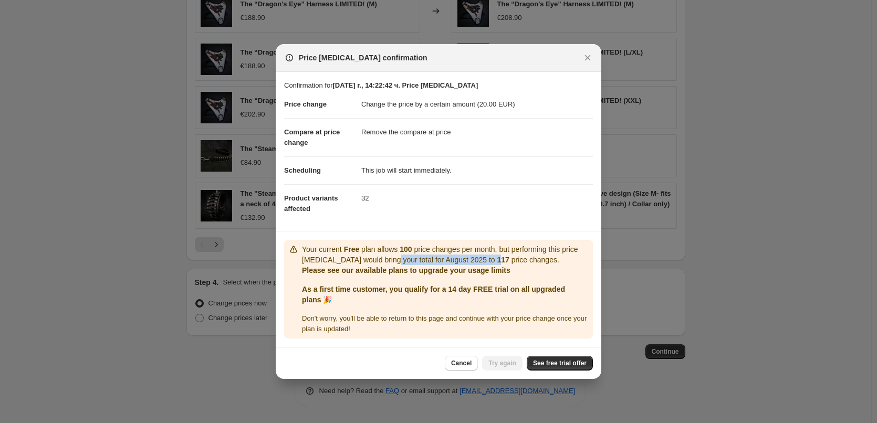
drag, startPoint x: 403, startPoint y: 260, endPoint x: 482, endPoint y: 260, distance: 79.3
click at [482, 260] on p "Your current Free plan allows 100 price changes per month, but performing this …" at bounding box center [445, 254] width 287 height 21
click at [496, 248] on p "Your current Free plan allows 100 price changes per month, but performing this …" at bounding box center [445, 254] width 287 height 21
drag, startPoint x: 386, startPoint y: 270, endPoint x: 434, endPoint y: 264, distance: 49.1
click at [513, 264] on div "Your current Free plan allows 100 price changes per month, but performing this …" at bounding box center [445, 260] width 287 height 32
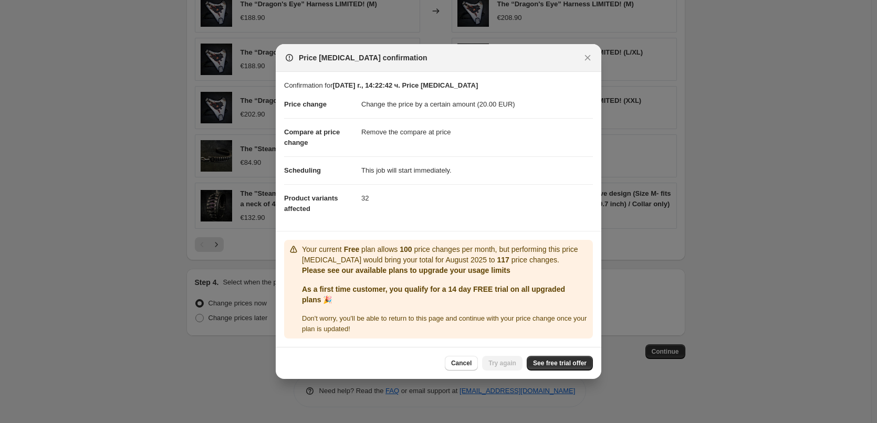
click at [379, 264] on p "Your current Free plan allows 100 price changes per month, but performing this …" at bounding box center [445, 254] width 287 height 21
click at [552, 367] on span "See free trial offer" at bounding box center [560, 363] width 54 height 8
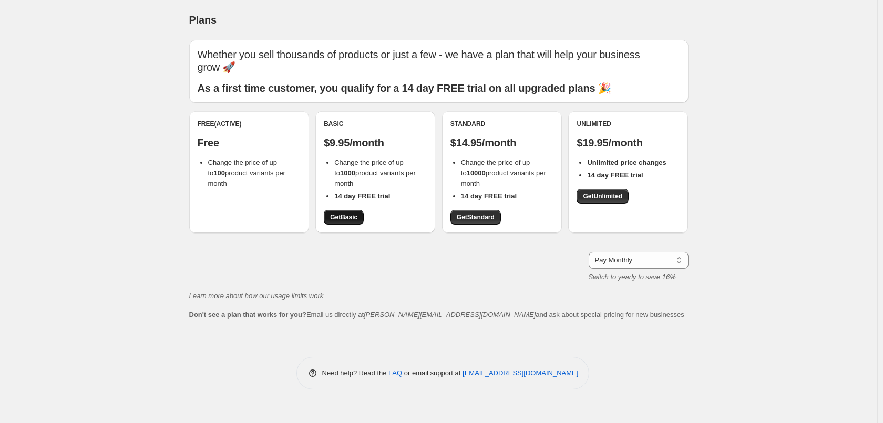
click at [353, 219] on span "Get Basic" at bounding box center [343, 217] width 27 height 8
drag, startPoint x: 334, startPoint y: 171, endPoint x: 348, endPoint y: 173, distance: 14.3
click at [349, 176] on ul "Change the price of up to 1000 product variants per month 14 day FREE trial" at bounding box center [375, 180] width 103 height 44
drag, startPoint x: 324, startPoint y: 138, endPoint x: 350, endPoint y: 146, distance: 27.3
click at [350, 146] on div "Basic $9.95/month Change the price of up to 1000 product variants per month 14 …" at bounding box center [375, 172] width 120 height 122
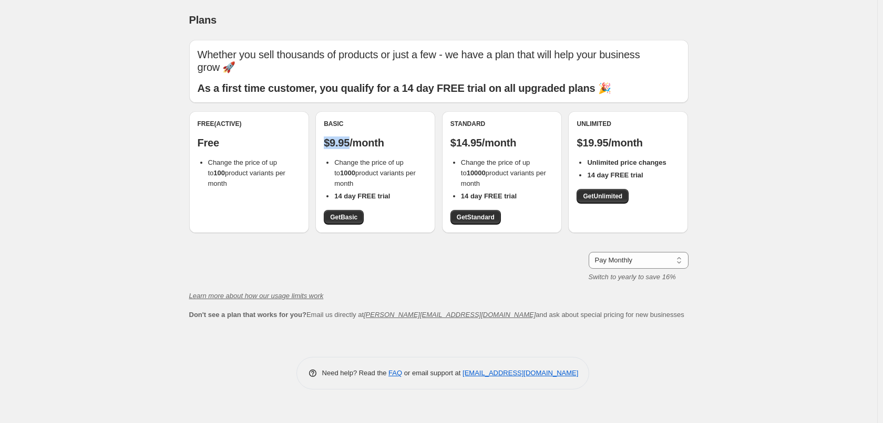
click at [320, 130] on div "Basic $9.95/month Change the price of up to 1000 product variants per month 14 …" at bounding box center [375, 172] width 120 height 122
drag, startPoint x: 323, startPoint y: 138, endPoint x: 398, endPoint y: 142, distance: 74.8
click at [398, 142] on div "Basic $9.95/month Change the price of up to 1000 product variants per month 14 …" at bounding box center [375, 172] width 120 height 122
copy p "$9.95/month"
